Goal: Information Seeking & Learning: Learn about a topic

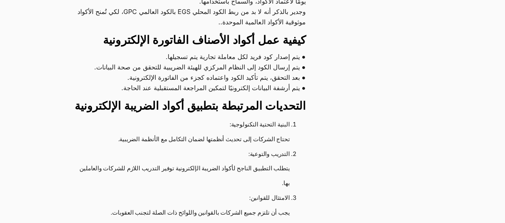
scroll to position [80, 0]
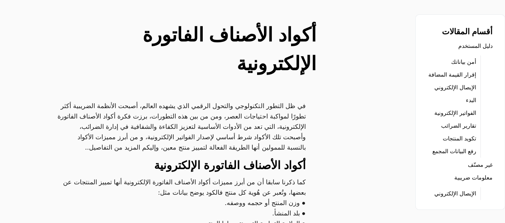
scroll to position [6944, 0]
click at [457, 119] on link "الفواتير الإلكترونية" at bounding box center [455, 112] width 42 height 11
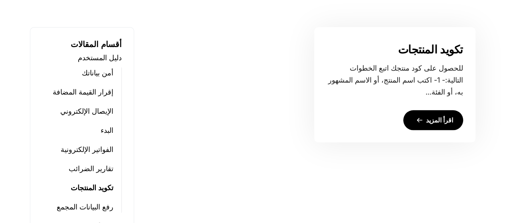
click at [420, 119] on icon at bounding box center [419, 120] width 6 height 16
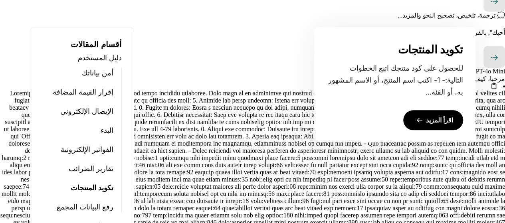
scroll to position [6944, 0]
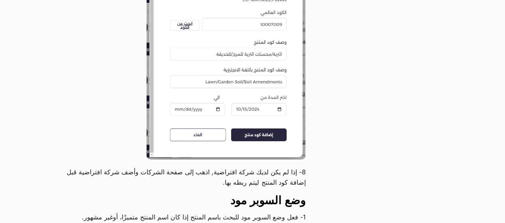
scroll to position [1197, 0]
